Goal: Ask a question: Seek information or help from site administrators or community

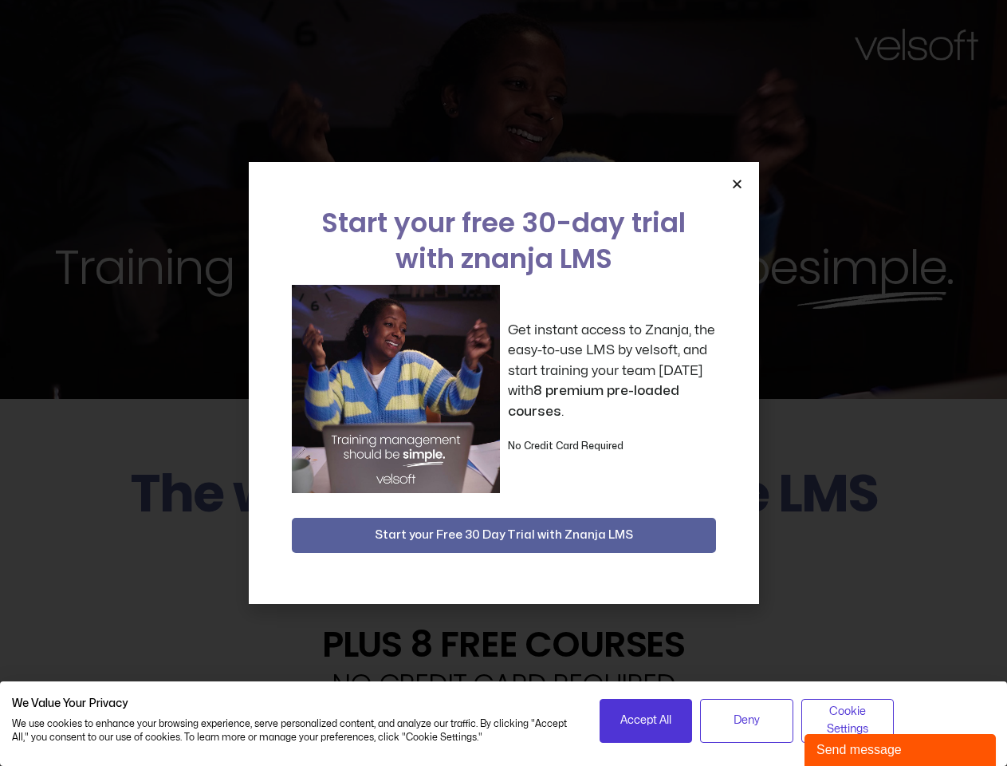
click at [503, 383] on div "Get instant access to Znanja, the easy-to-use LMS by velsoft, and start trainin…" at bounding box center [504, 389] width 424 height 208
click at [737, 183] on icon "Close" at bounding box center [737, 184] width 12 height 12
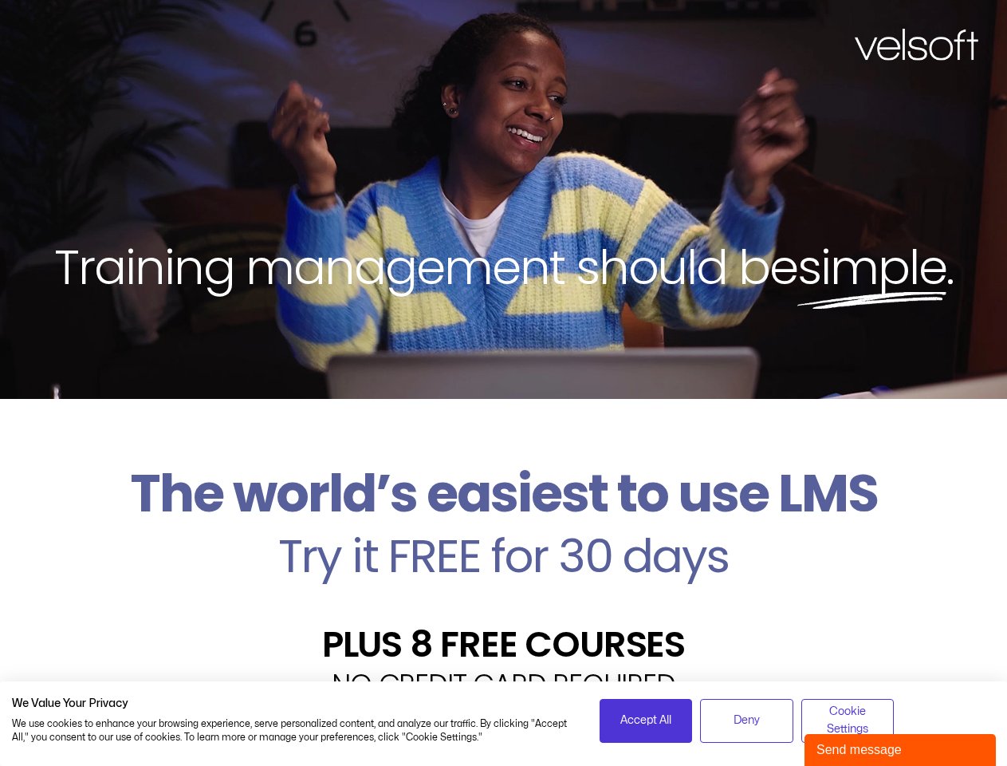
click at [504, 535] on h2 "Try it FREE for 30 days" at bounding box center [503, 556] width 983 height 46
click at [646, 720] on span "Accept All" at bounding box center [645, 720] width 51 height 18
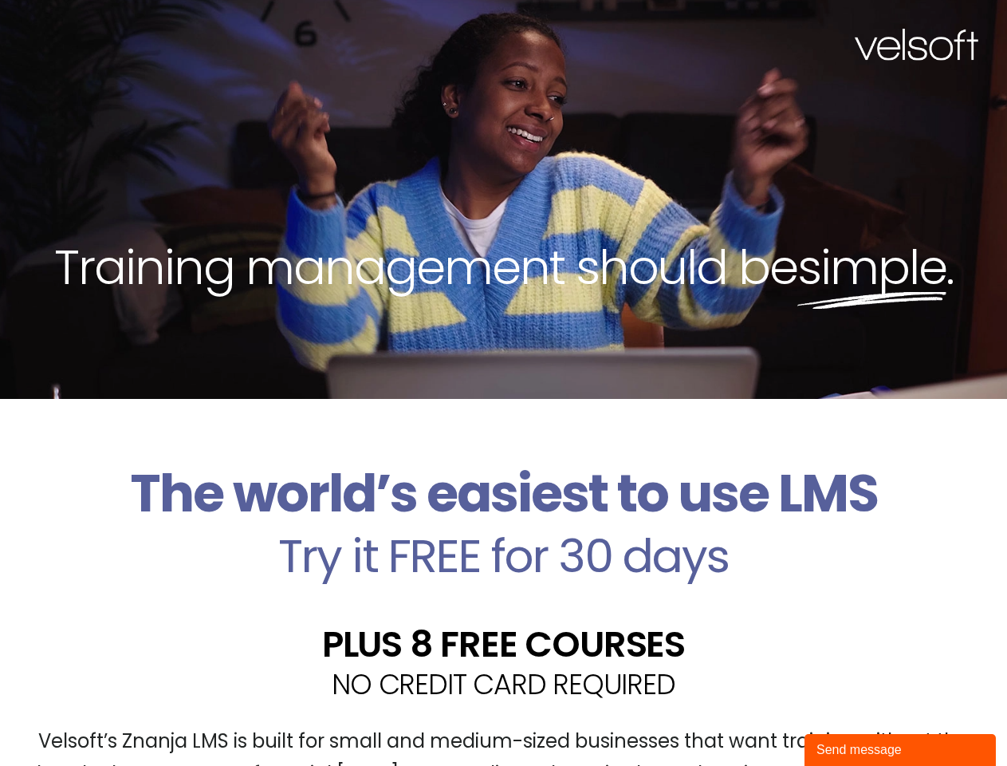
click at [746, 720] on div "Velsoft’s Znanja LMS is built for small and medium-sized businesses that want t…" at bounding box center [503, 764] width 983 height 116
click at [848, 720] on div "Velsoft’s Znanja LMS is built for small and medium-sized businesses that want t…" at bounding box center [503, 764] width 983 height 116
click at [900, 750] on div "Send message" at bounding box center [900, 749] width 167 height 19
